Goal: Browse casually

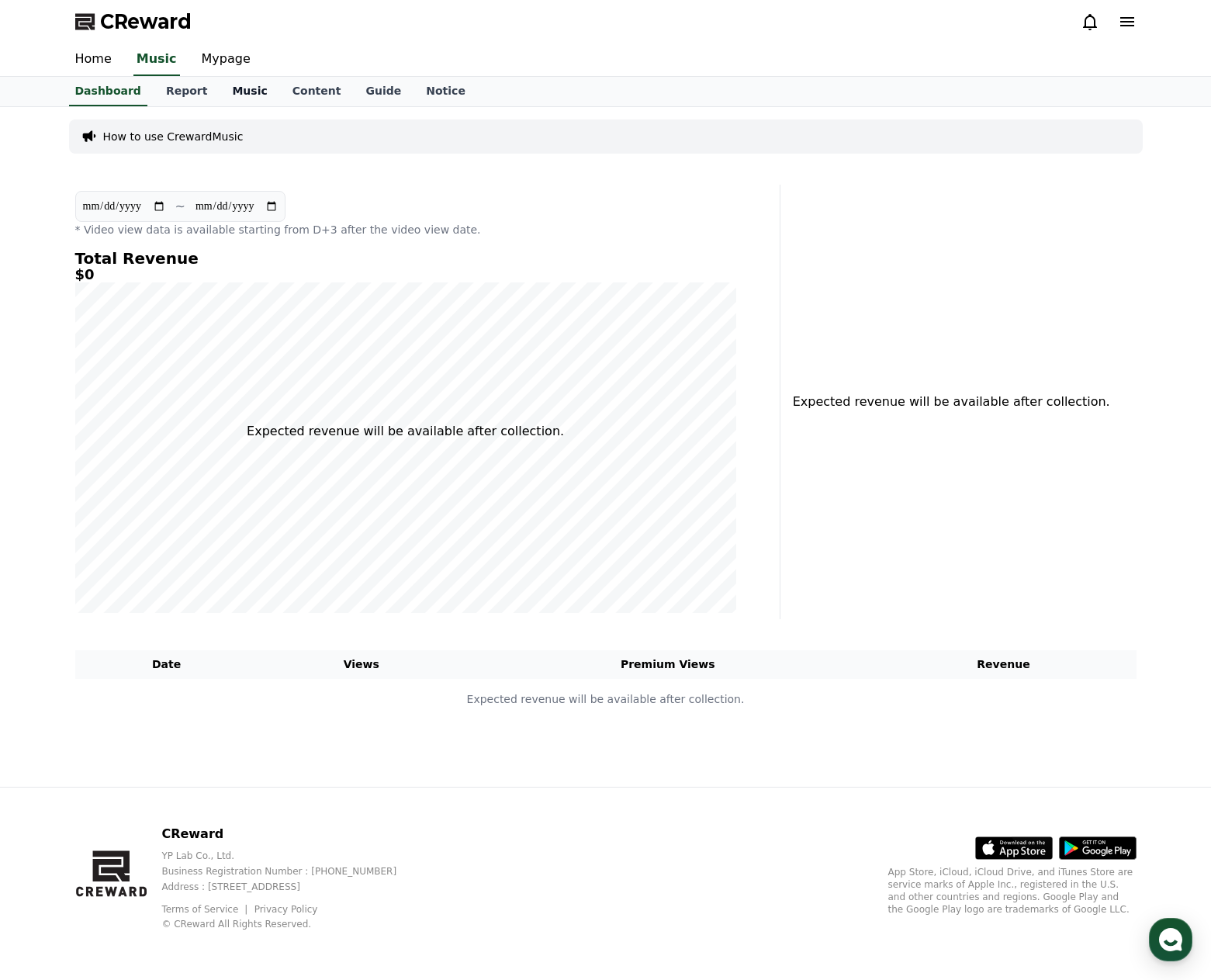
click at [238, 91] on link "Music" at bounding box center [249, 92] width 60 height 29
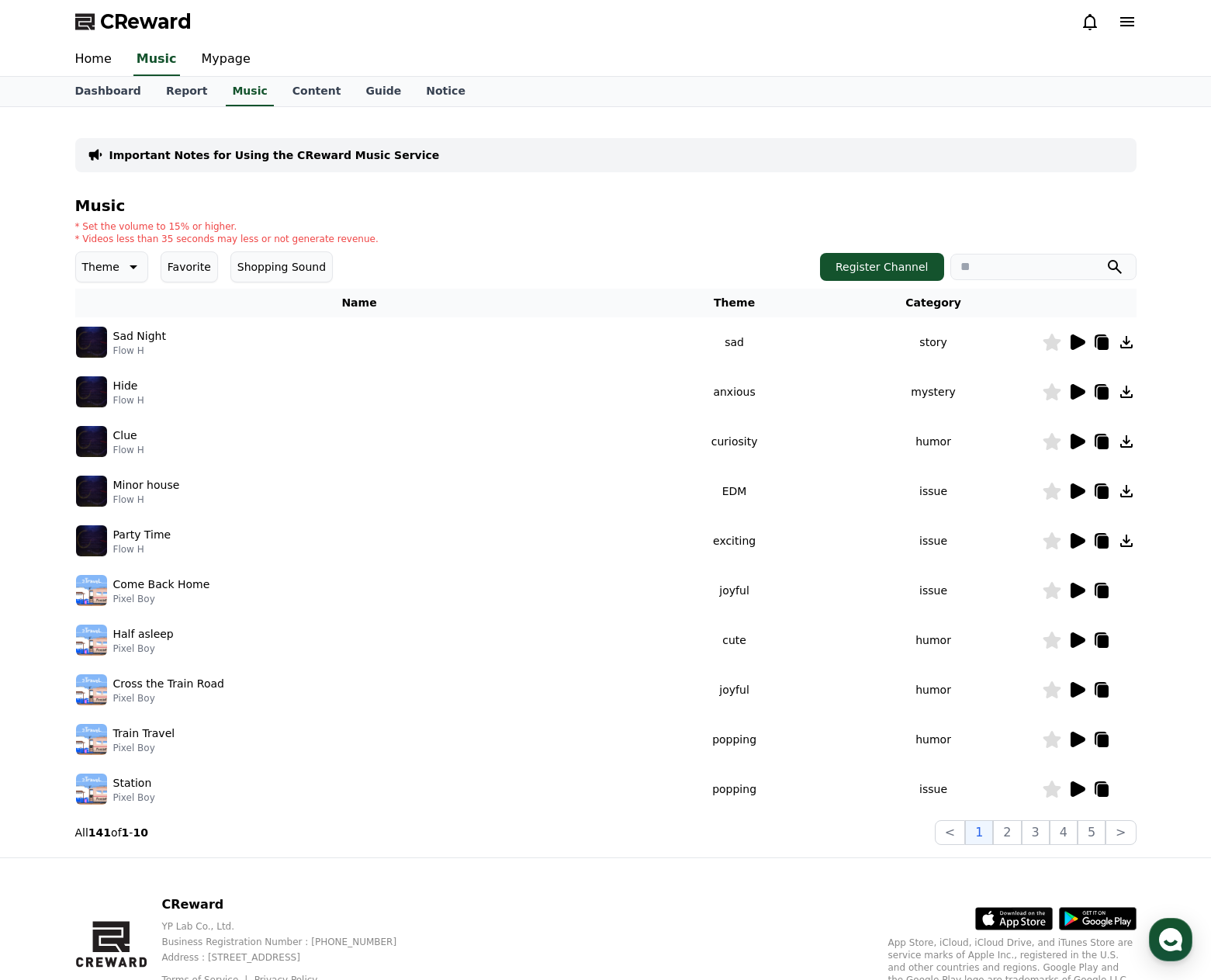
click at [123, 260] on icon at bounding box center [132, 267] width 19 height 19
click at [111, 345] on button "Exciting" at bounding box center [106, 341] width 56 height 34
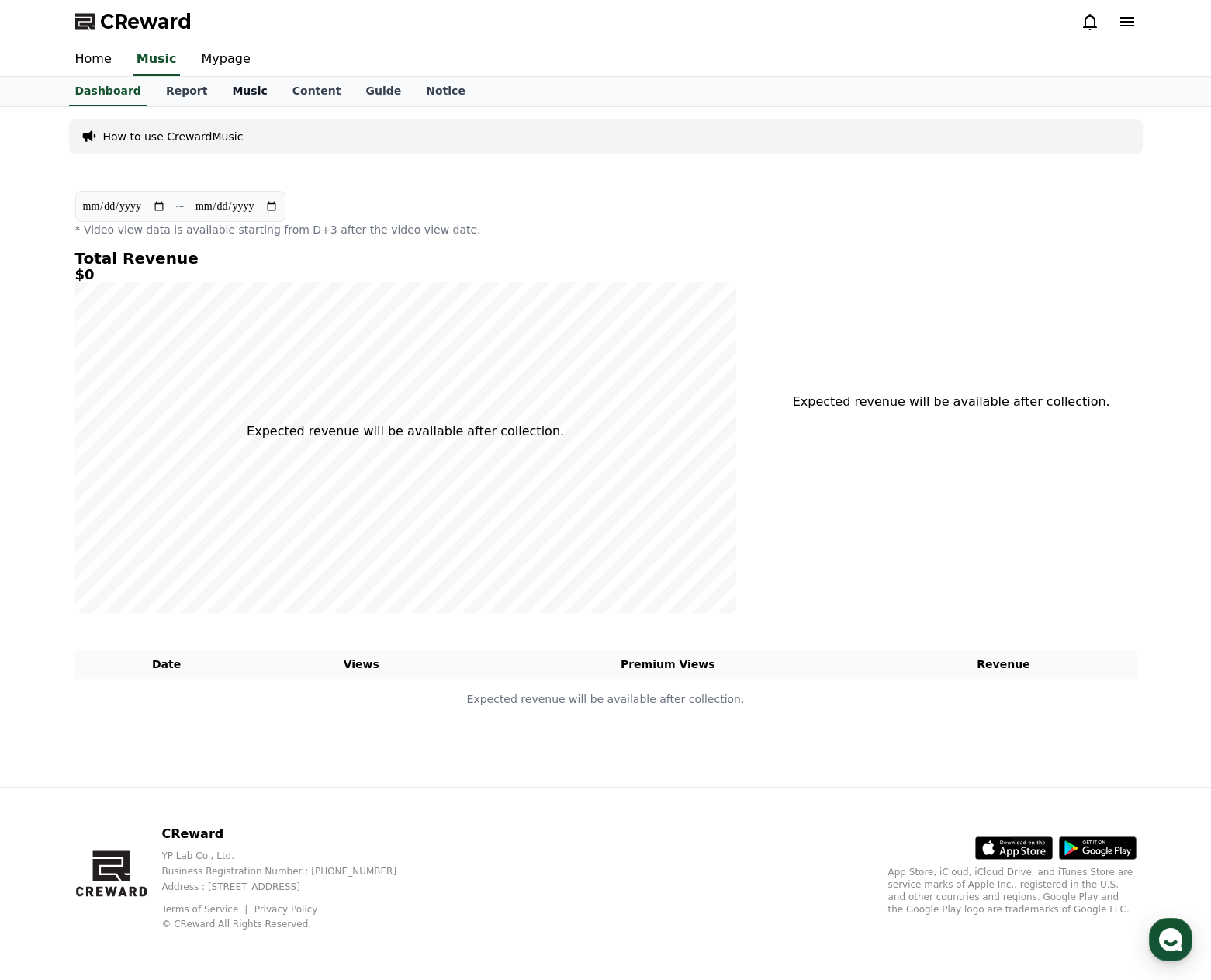
click at [219, 97] on link "Music" at bounding box center [249, 92] width 60 height 29
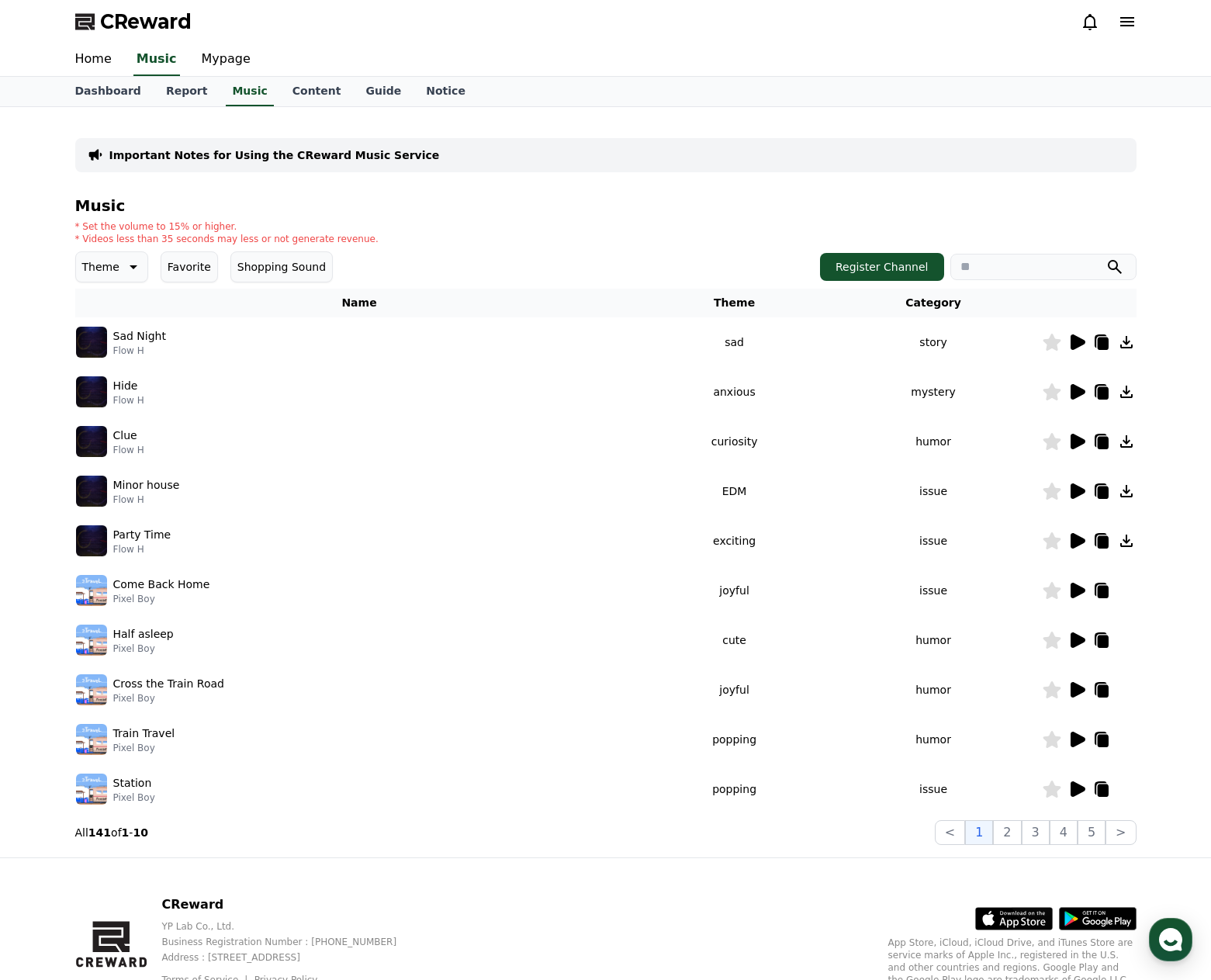
click at [116, 263] on button "Theme" at bounding box center [111, 267] width 73 height 31
click at [93, 402] on button "Exciting" at bounding box center [106, 402] width 56 height 34
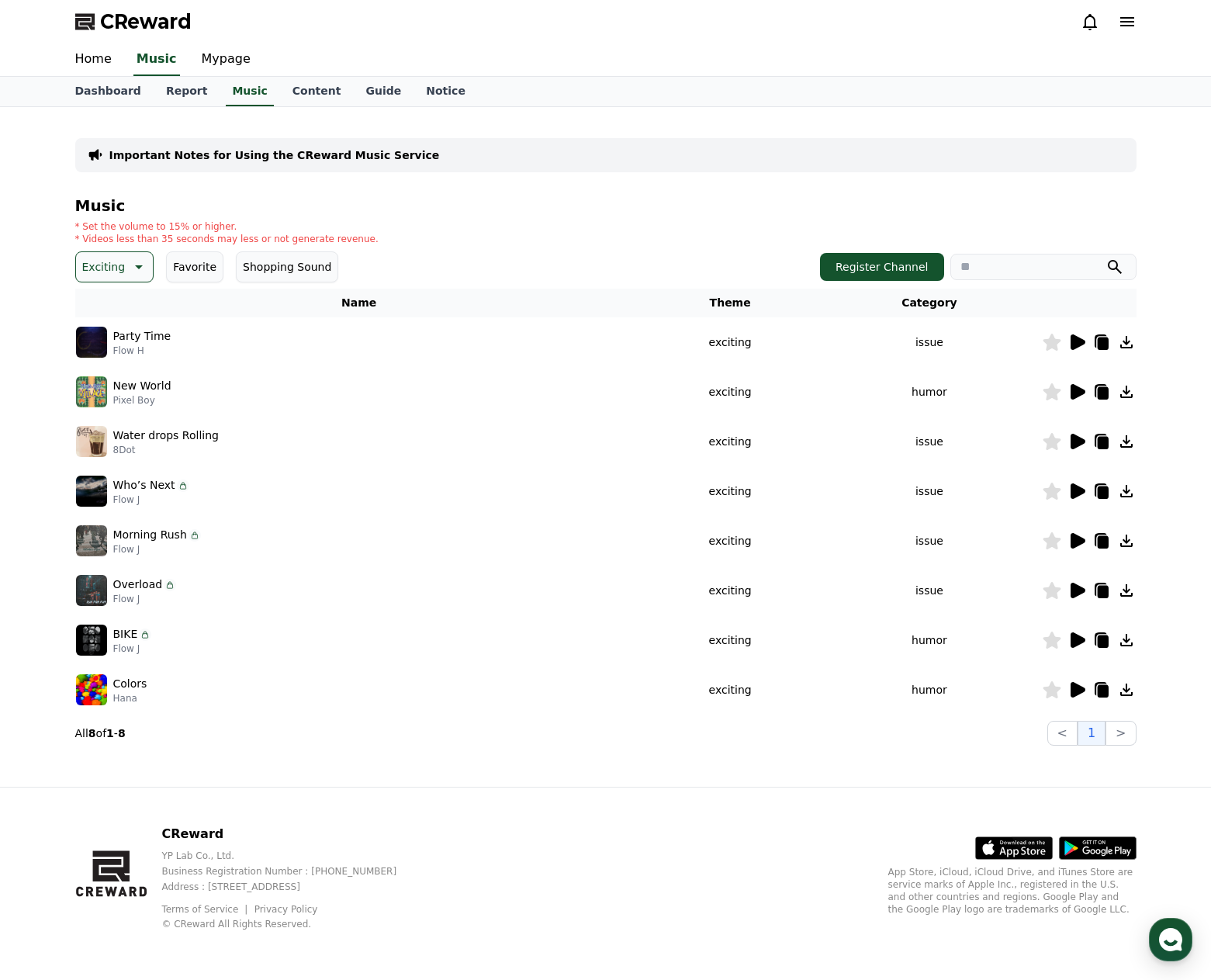
click at [1079, 342] on icon at bounding box center [1078, 342] width 15 height 16
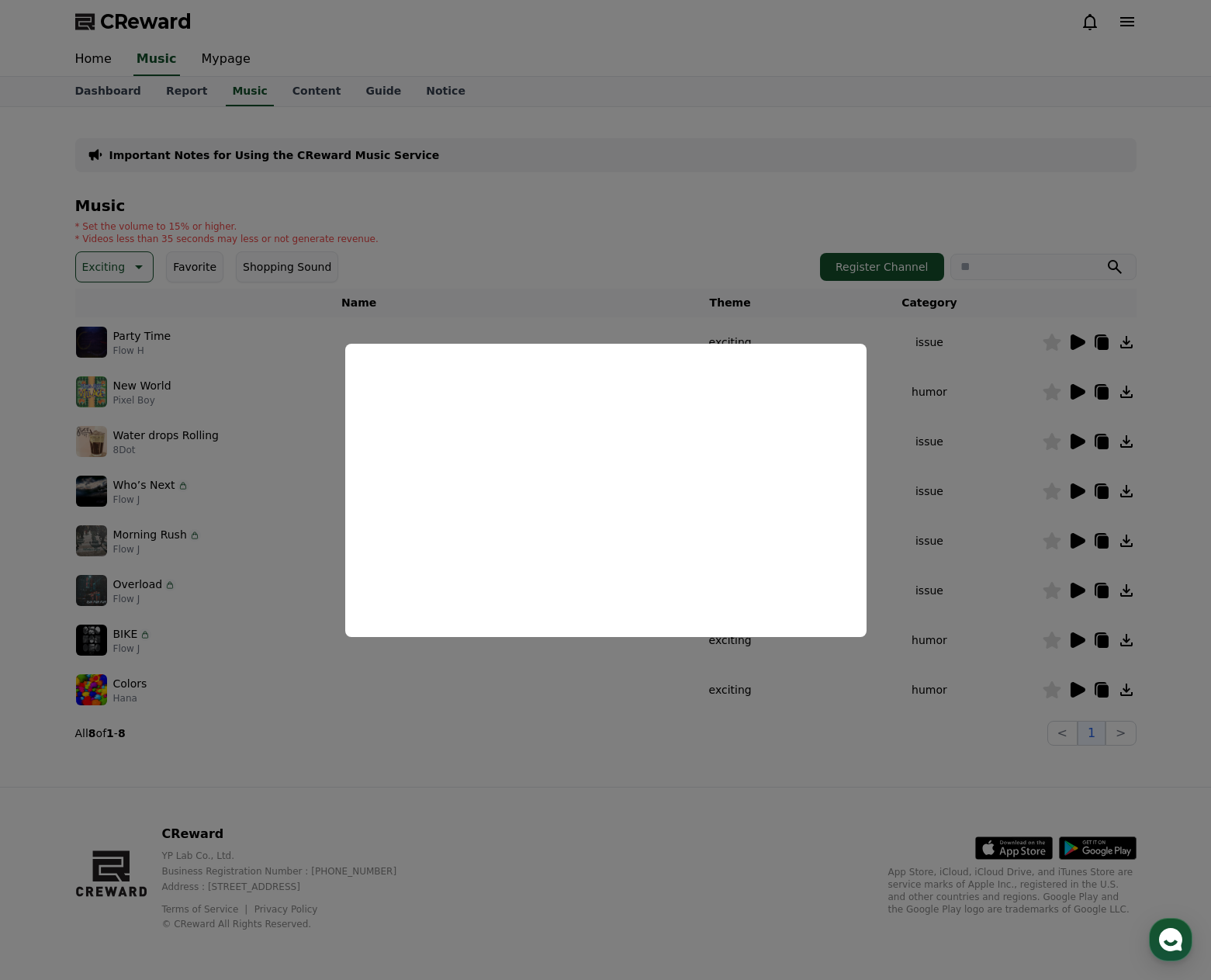
click at [102, 390] on button "close modal" at bounding box center [606, 490] width 1211 height 980
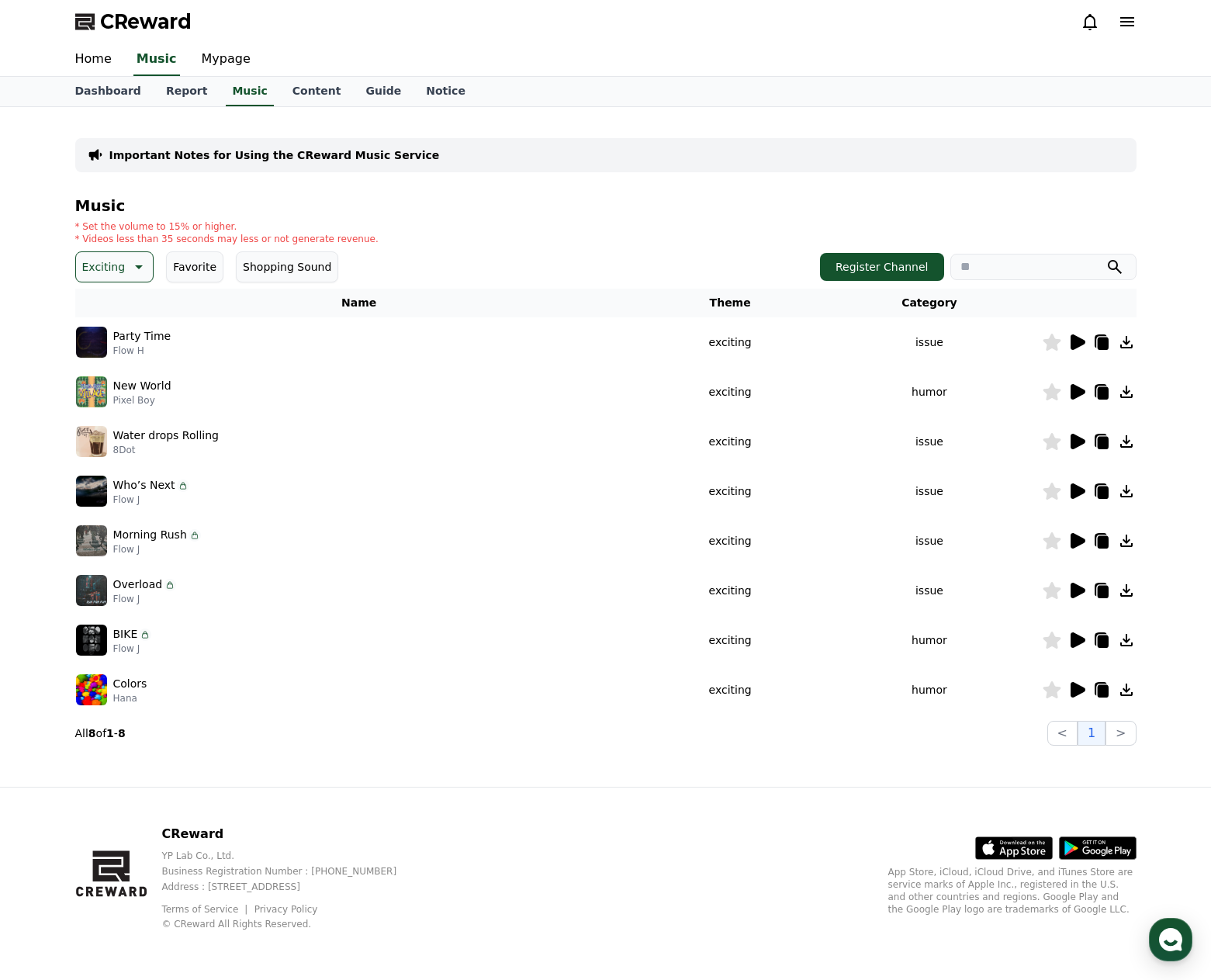
click at [1075, 393] on icon at bounding box center [1078, 391] width 15 height 16
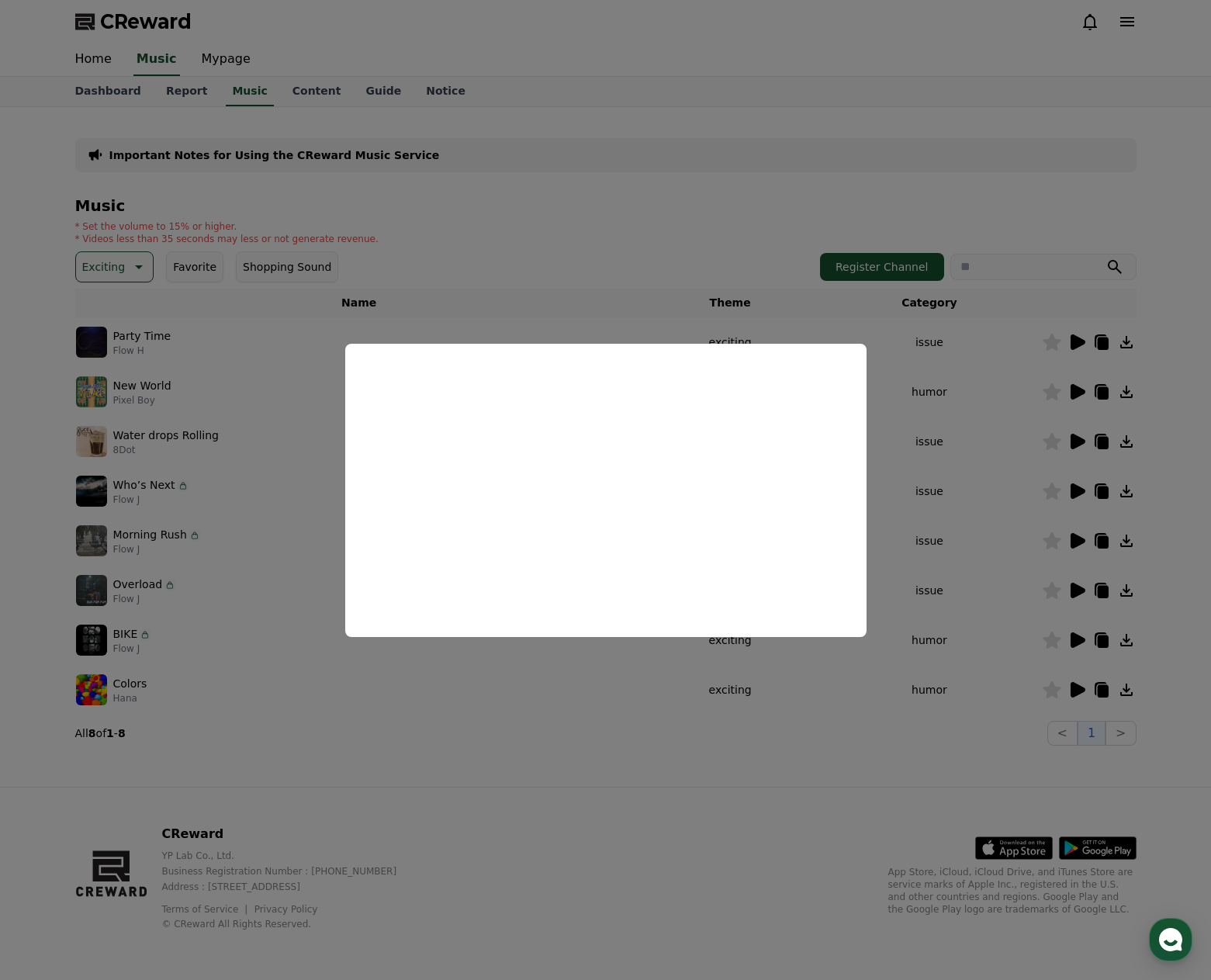
click at [1078, 441] on button "close modal" at bounding box center [606, 490] width 1211 height 980
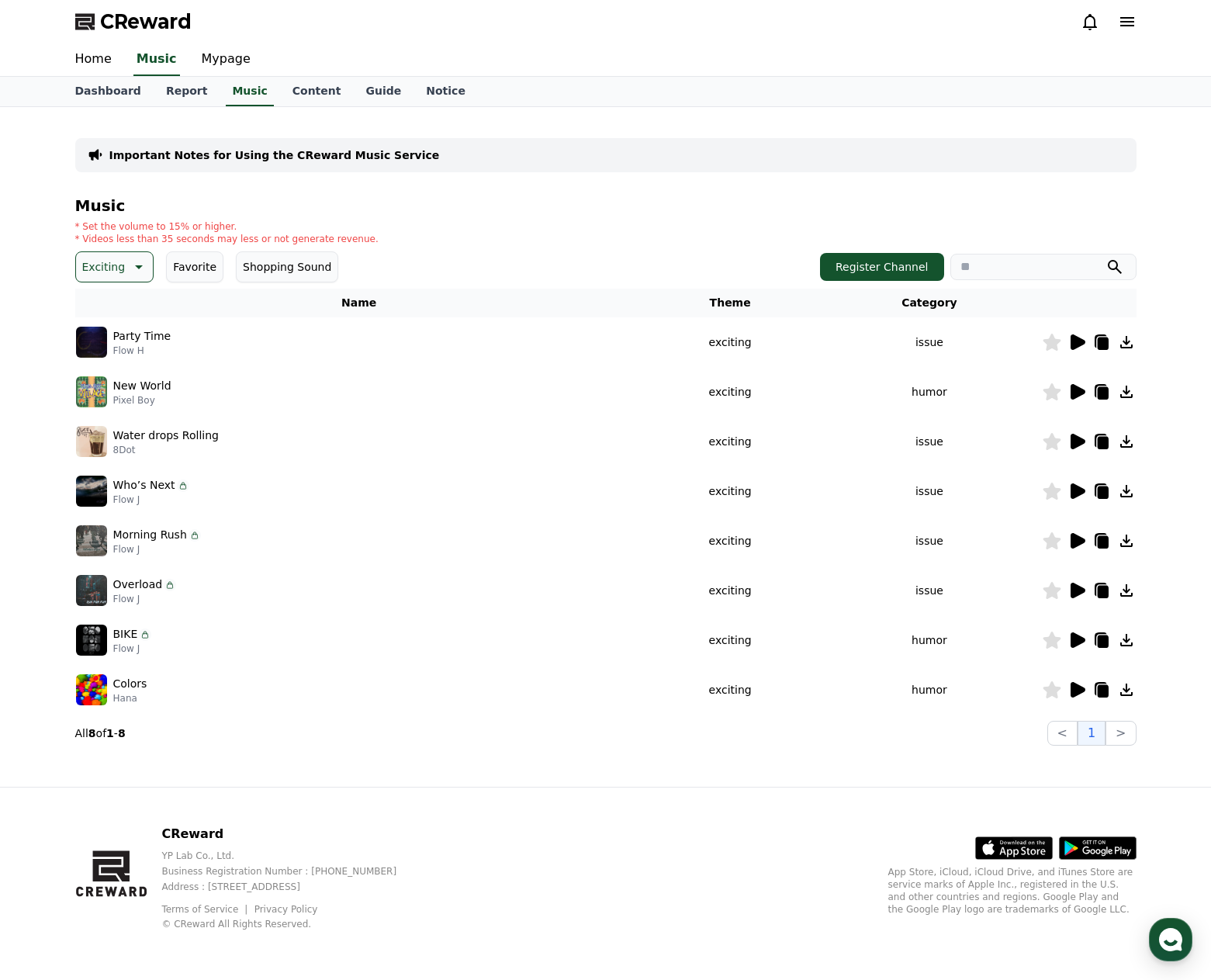
click at [1078, 441] on icon at bounding box center [1078, 441] width 15 height 16
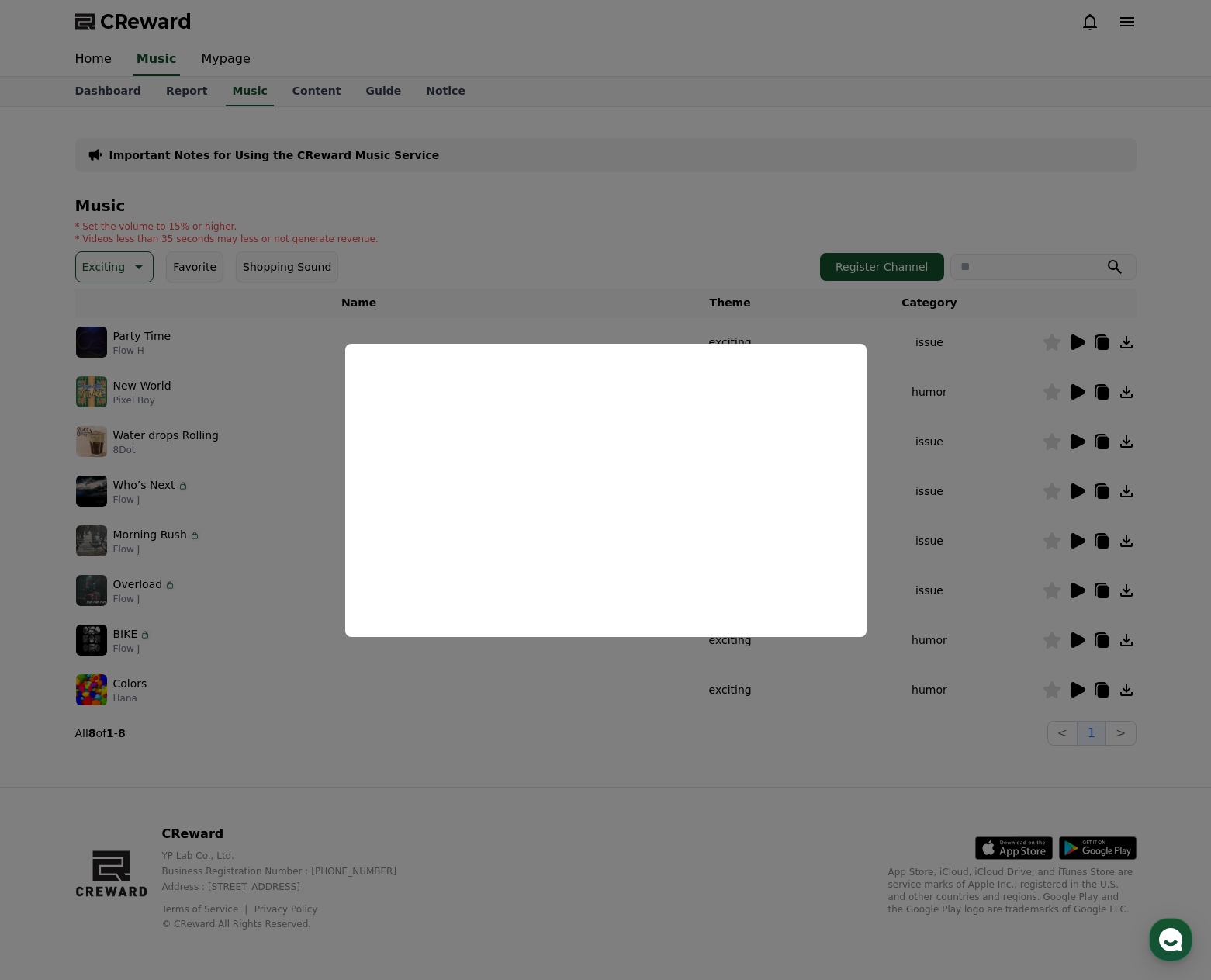
click at [1076, 528] on button "close modal" at bounding box center [606, 490] width 1211 height 980
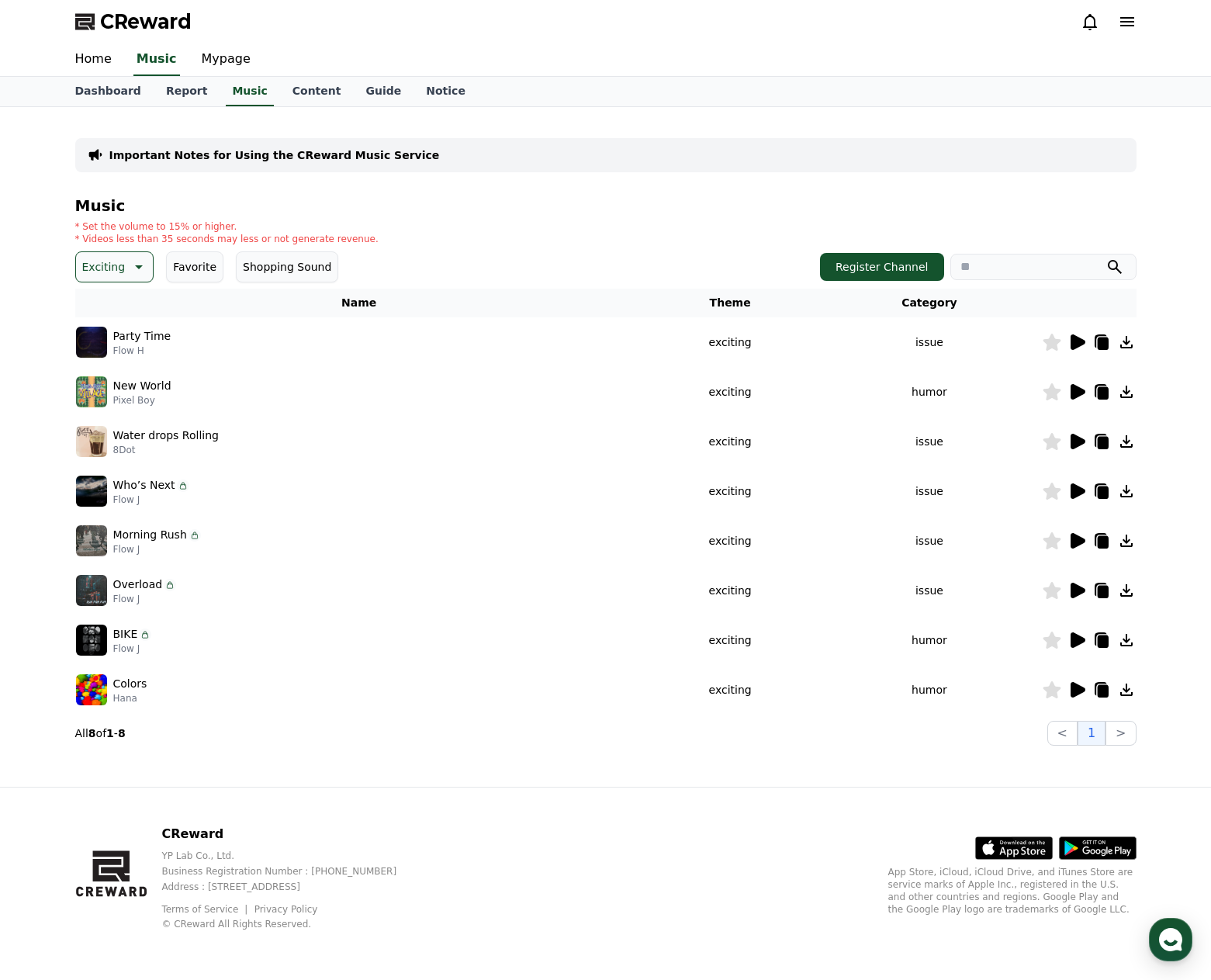
click at [1079, 533] on icon at bounding box center [1077, 541] width 19 height 19
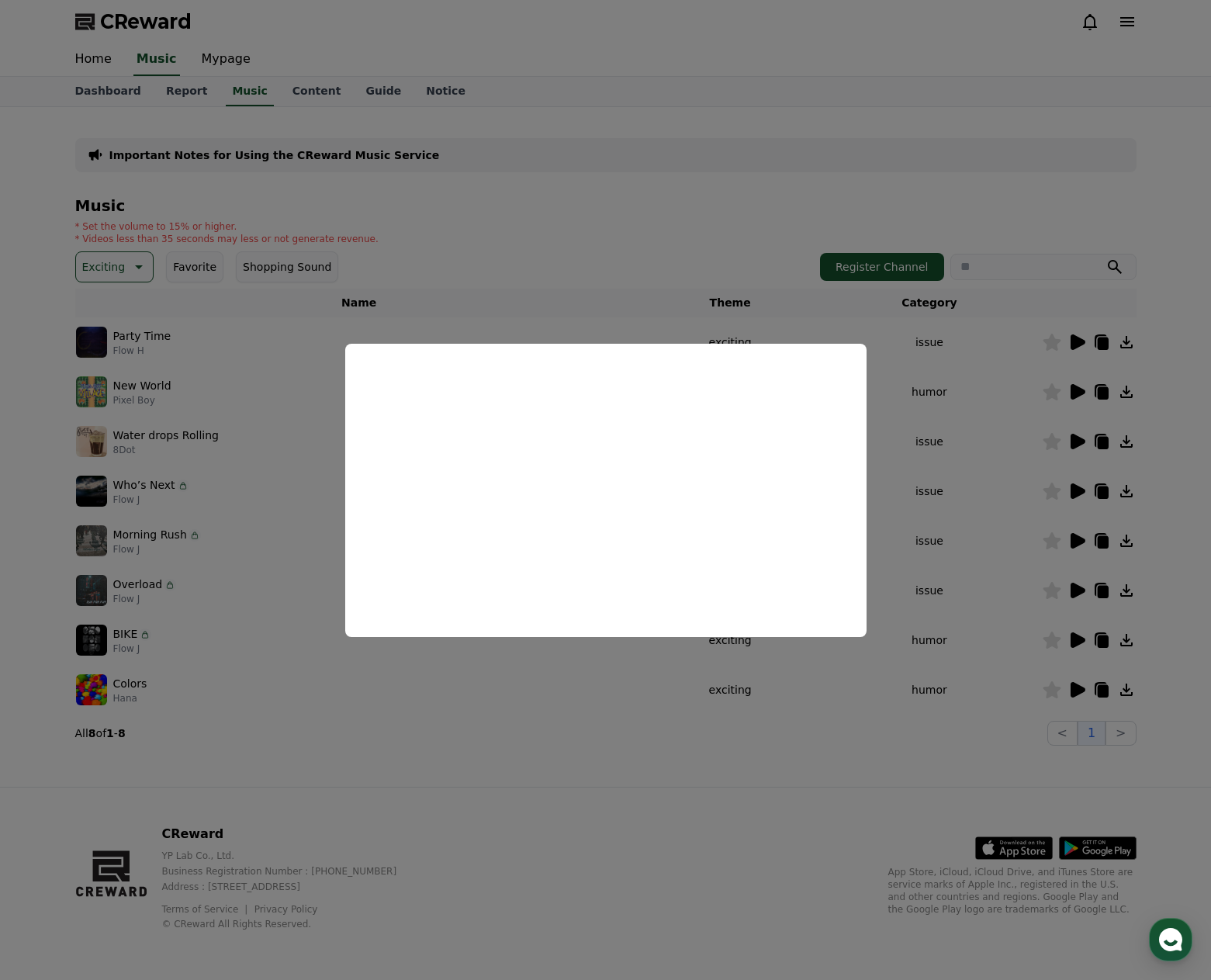
click at [1083, 534] on button "close modal" at bounding box center [606, 490] width 1211 height 980
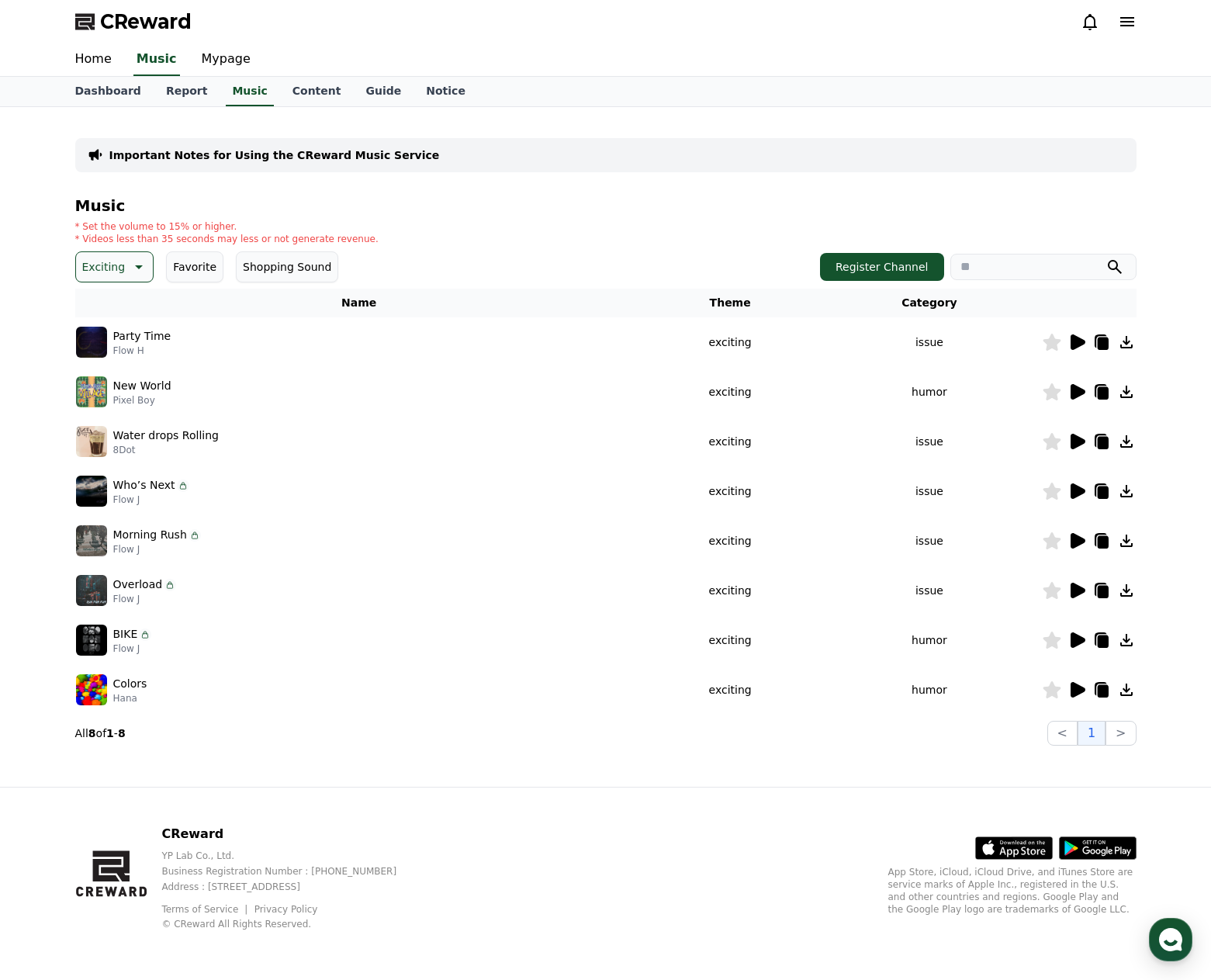
click at [1077, 533] on icon at bounding box center [1077, 541] width 19 height 19
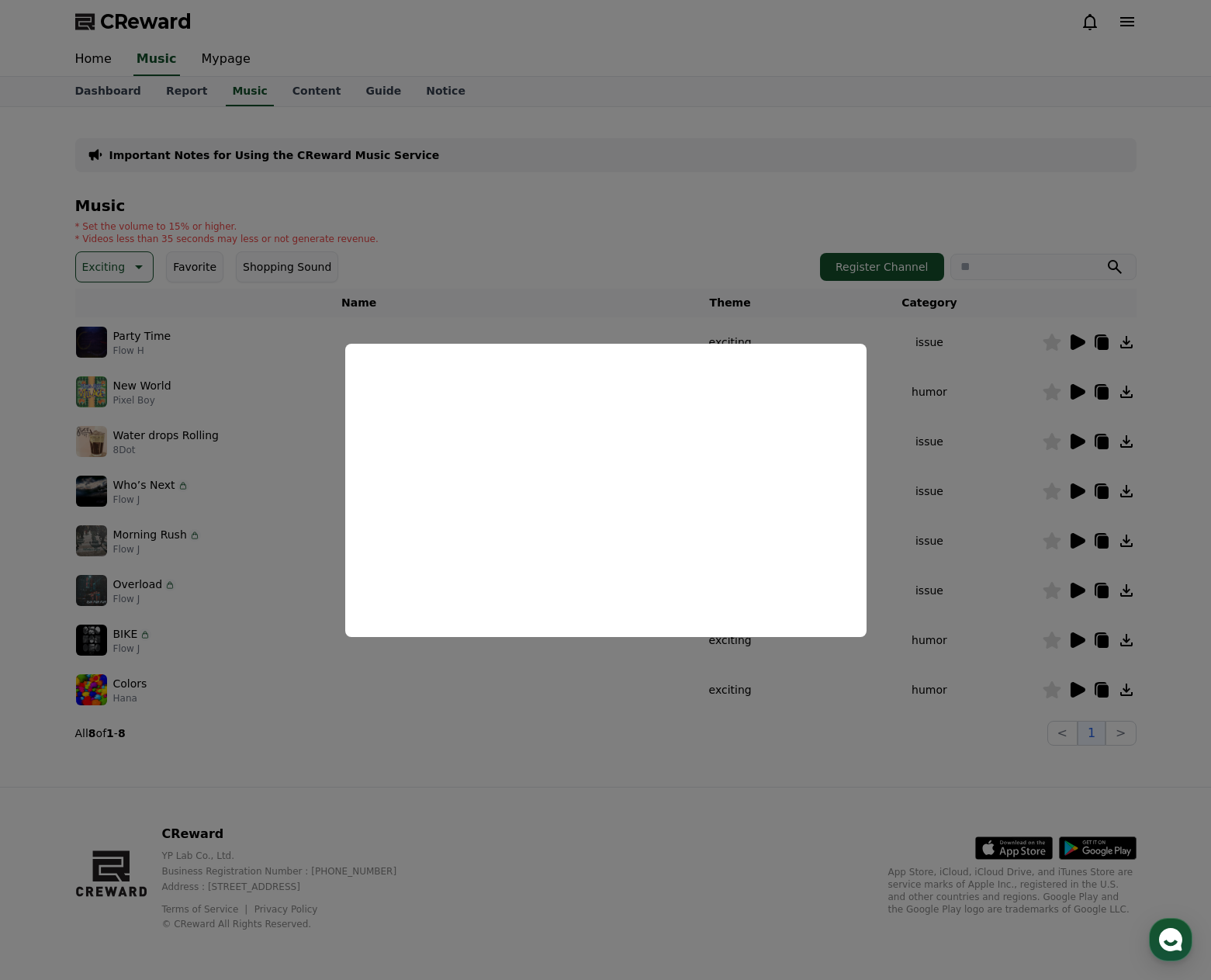
click at [938, 543] on button "close modal" at bounding box center [606, 490] width 1211 height 980
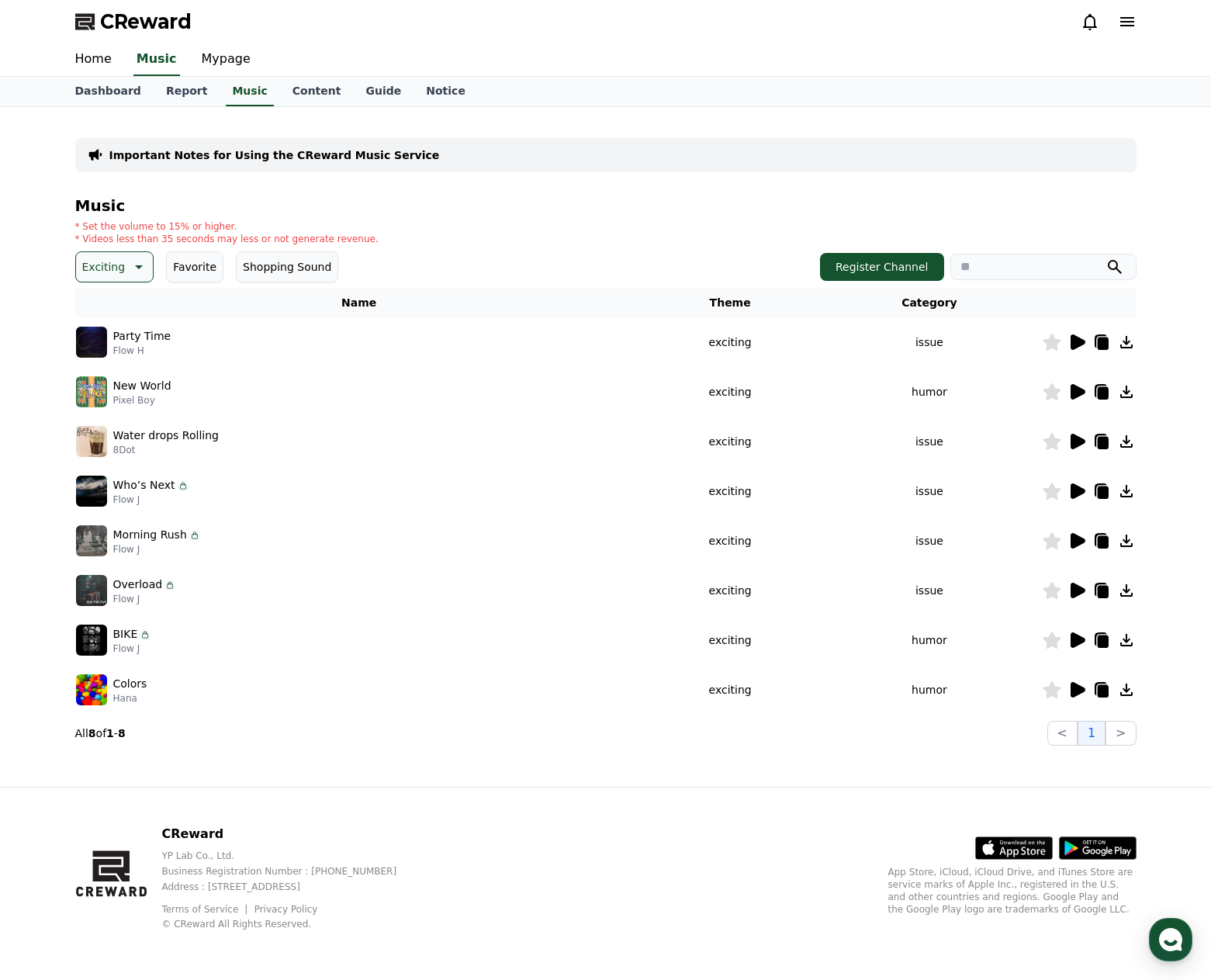
click at [1073, 681] on icon at bounding box center [1077, 690] width 19 height 19
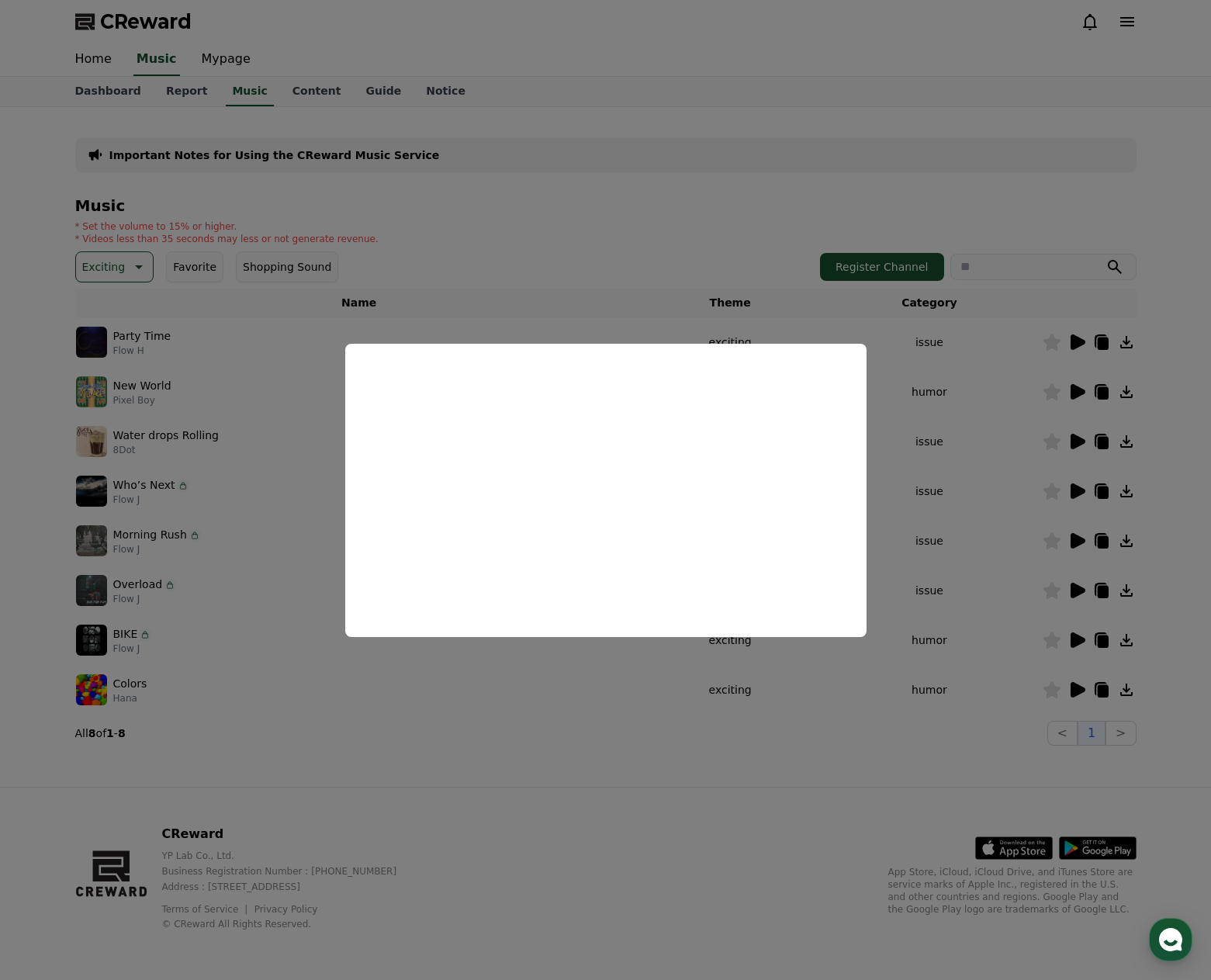
click at [697, 206] on button "close modal" at bounding box center [606, 490] width 1211 height 980
